Goal: Navigation & Orientation: Find specific page/section

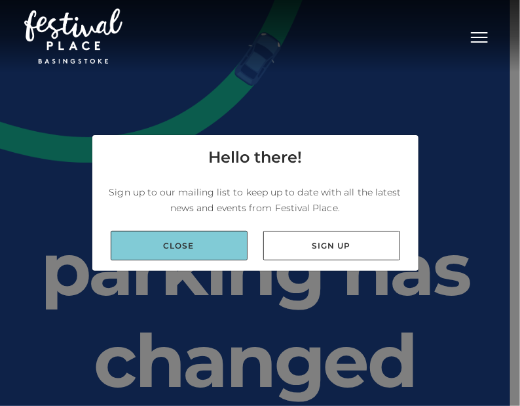
click at [214, 238] on link "Close" at bounding box center [179, 245] width 137 height 29
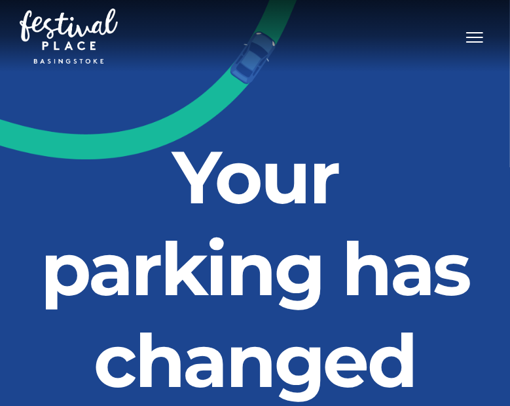
click at [490, 41] on button "Toggle navigation" at bounding box center [475, 35] width 33 height 19
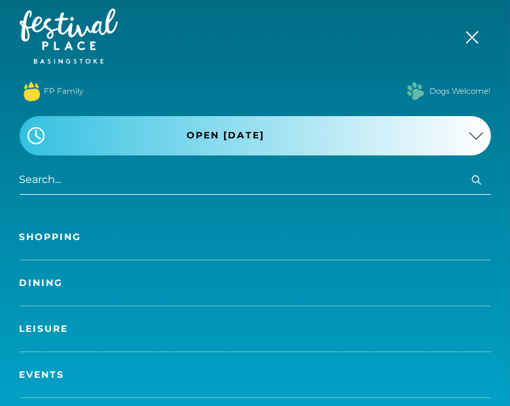
click at [35, 282] on link "Dining" at bounding box center [256, 282] width 472 height 45
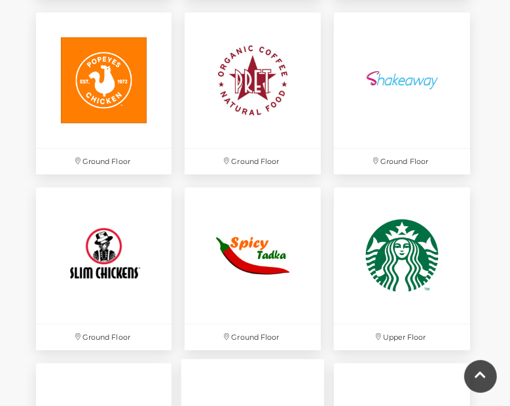
scroll to position [2752, 0]
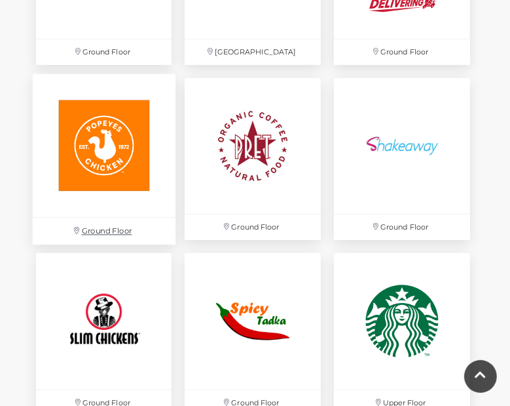
click at [71, 164] on img at bounding box center [103, 145] width 143 height 143
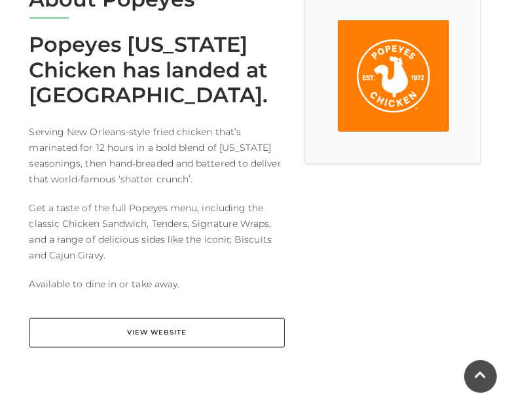
scroll to position [459, 0]
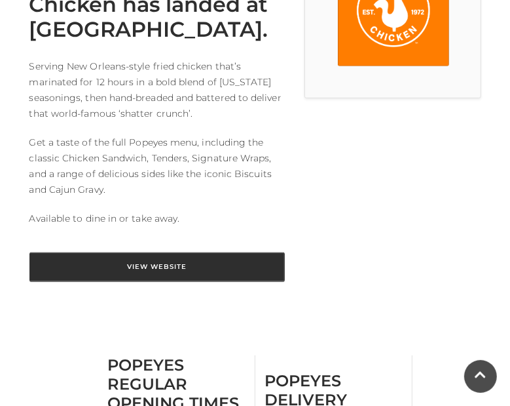
click at [189, 267] on link "View Website" at bounding box center [157, 266] width 256 height 29
